Goal: Task Accomplishment & Management: Manage account settings

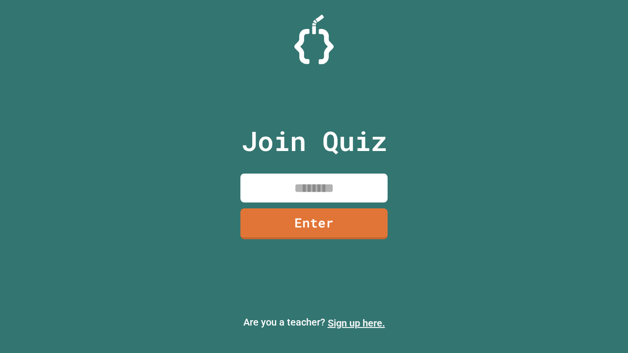
click at [356, 323] on link "Sign up here." at bounding box center [356, 323] width 57 height 12
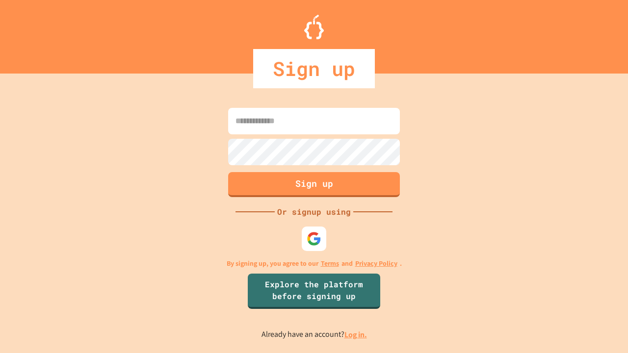
click at [356, 335] on link "Log in." at bounding box center [355, 335] width 23 height 10
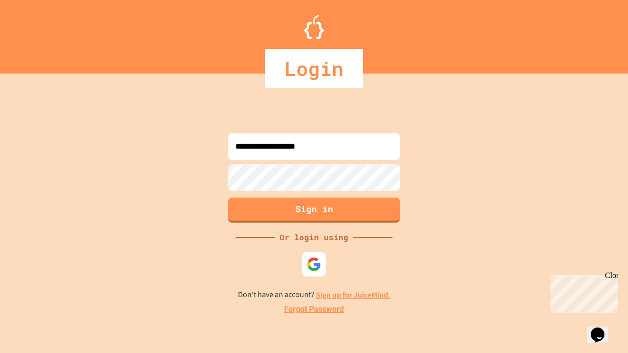
type input "**********"
